Goal: Task Accomplishment & Management: Manage account settings

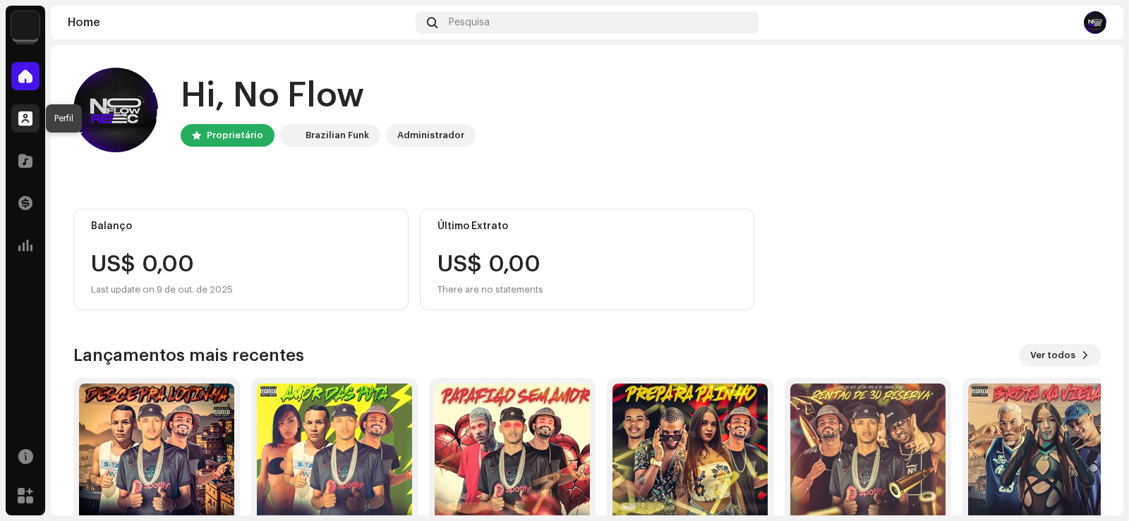
click at [30, 117] on span at bounding box center [25, 118] width 14 height 11
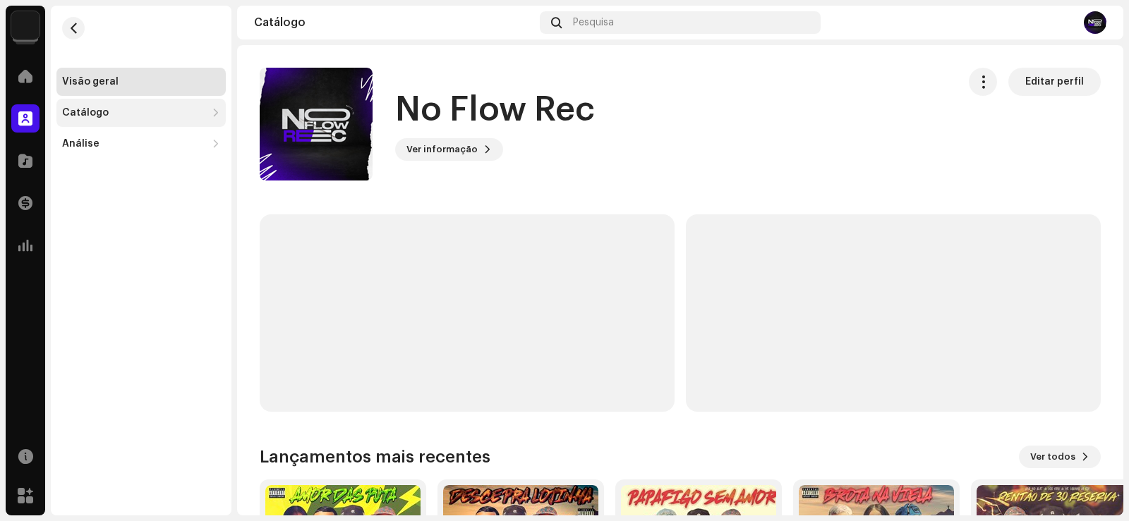
click at [99, 111] on div "Catálogo" at bounding box center [85, 112] width 47 height 11
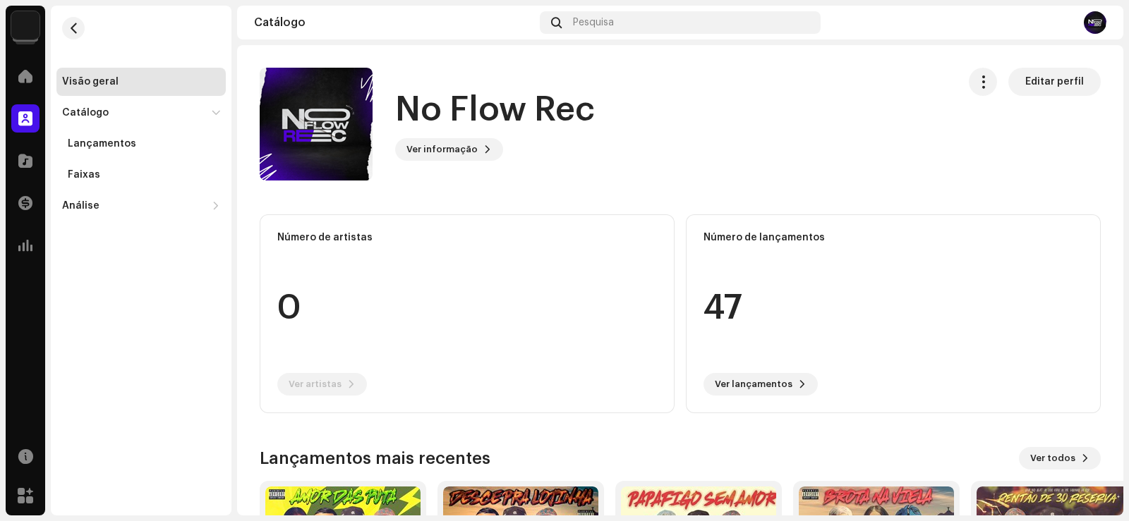
scroll to position [191, 0]
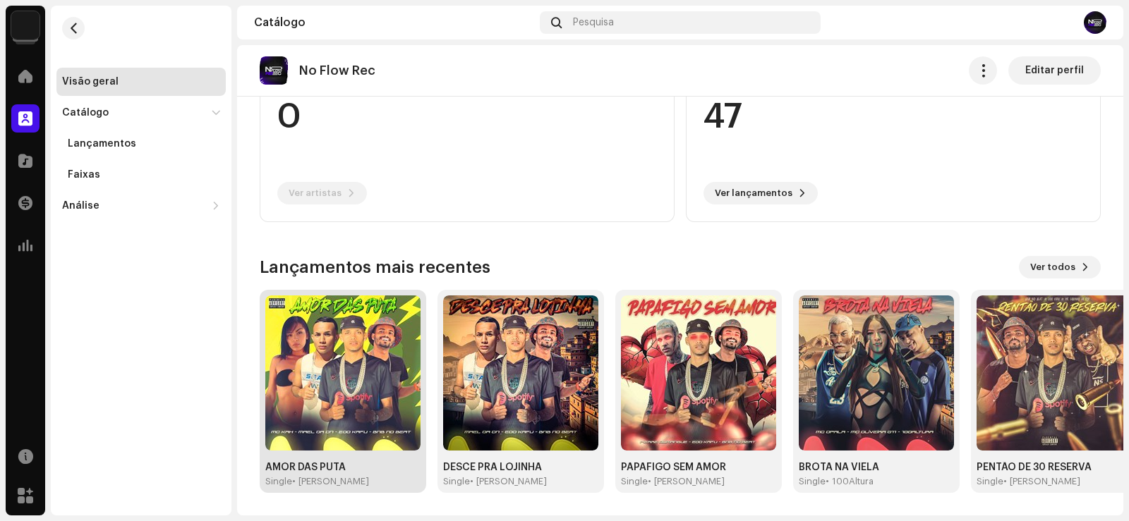
click at [336, 373] on img at bounding box center [342, 373] width 155 height 155
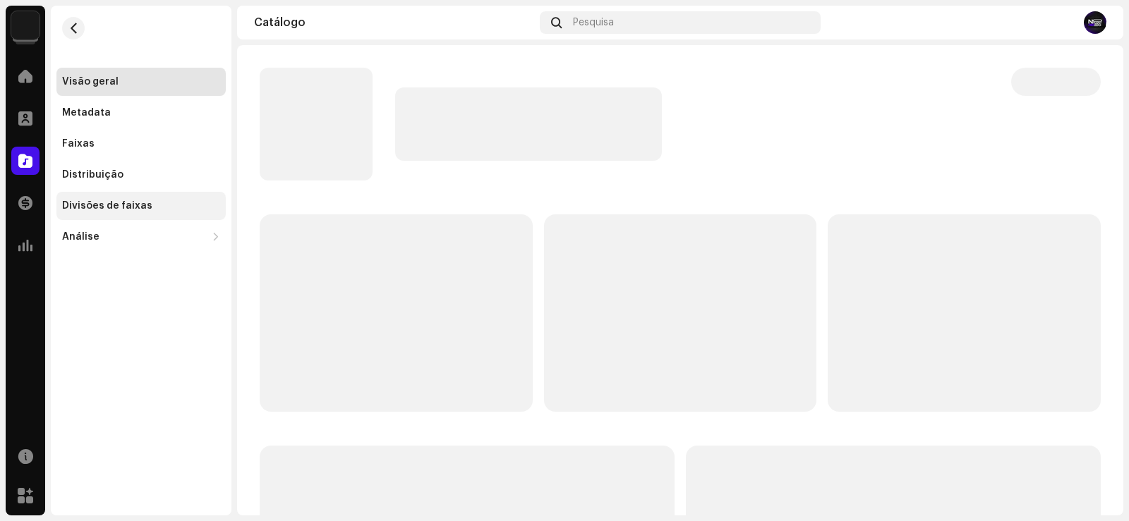
click at [121, 207] on div "Divisões de faixas" at bounding box center [107, 205] width 90 height 11
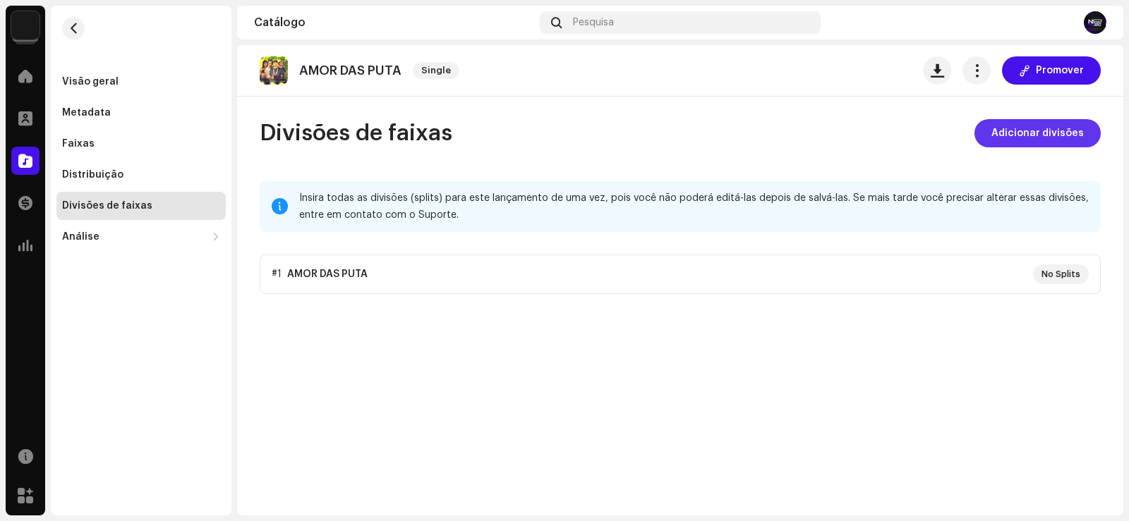
click at [1016, 133] on span "Adicionar divisões" at bounding box center [1037, 133] width 92 height 28
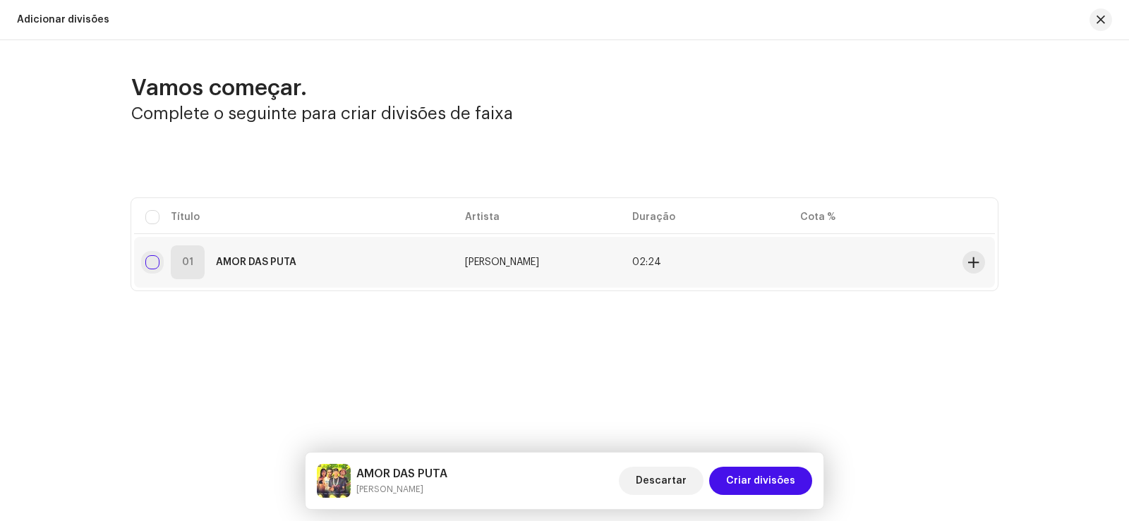
click at [157, 267] on input "checkbox" at bounding box center [152, 262] width 14 height 14
checkbox input "true"
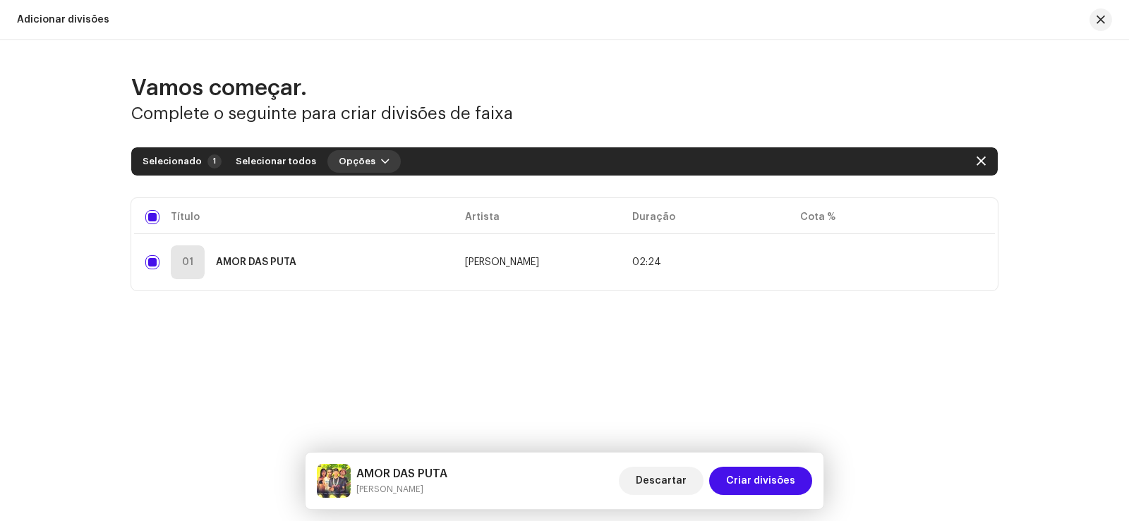
click at [381, 164] on span "button" at bounding box center [385, 161] width 8 height 11
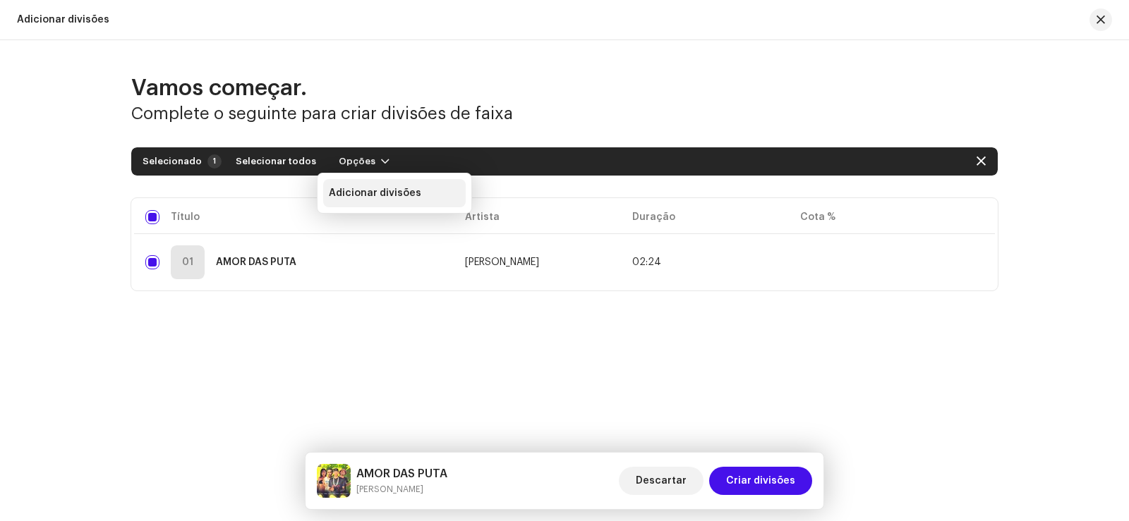
click at [378, 195] on span "Adicionar divisões" at bounding box center [375, 193] width 92 height 11
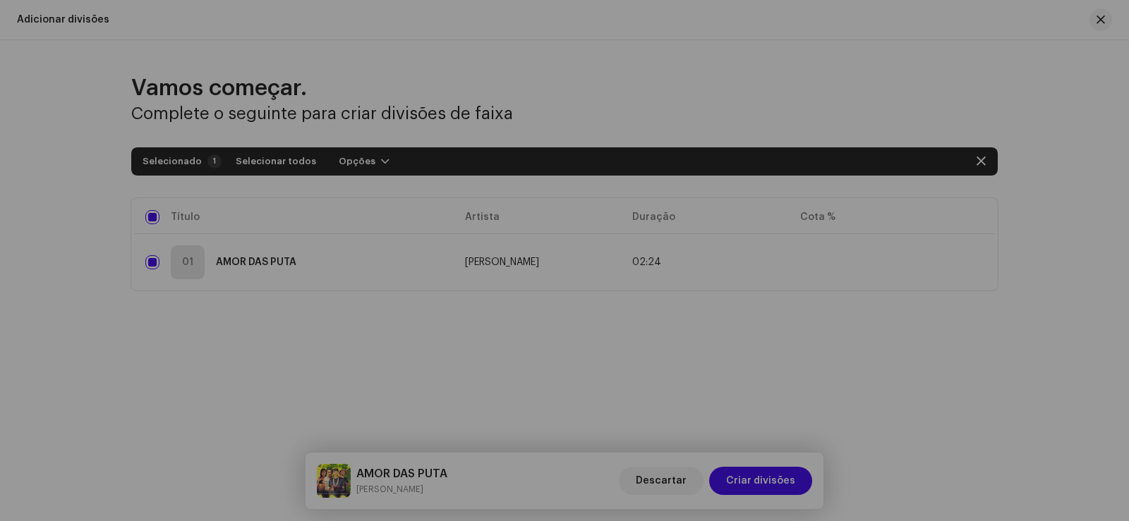
click at [181, 298] on div "Adicionar divisão Beneficiário * Esta conta Outro beneficiário Cota % * Cancela…" at bounding box center [564, 260] width 1129 height 521
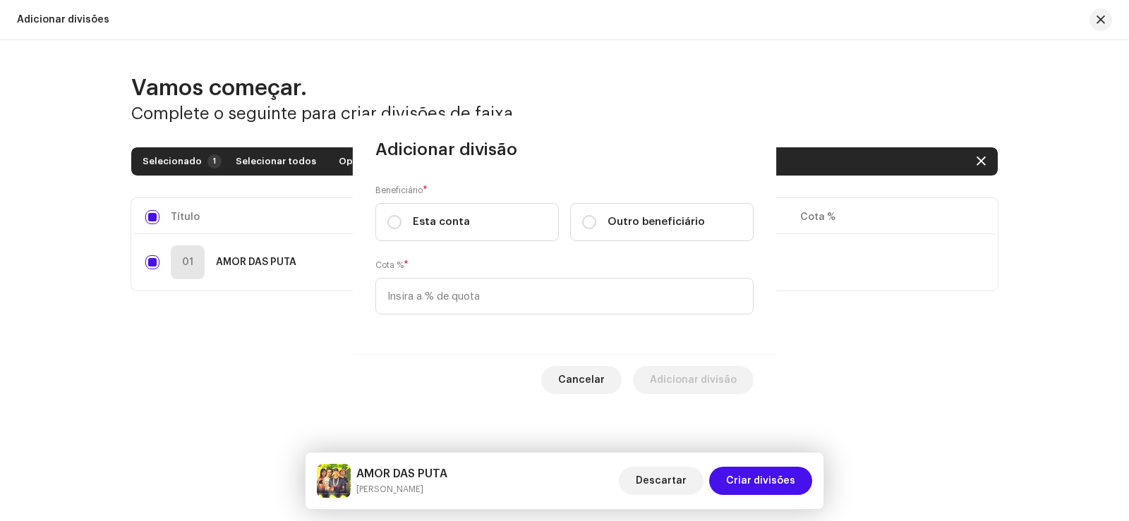
checkbox input "false"
